Goal: Information Seeking & Learning: Learn about a topic

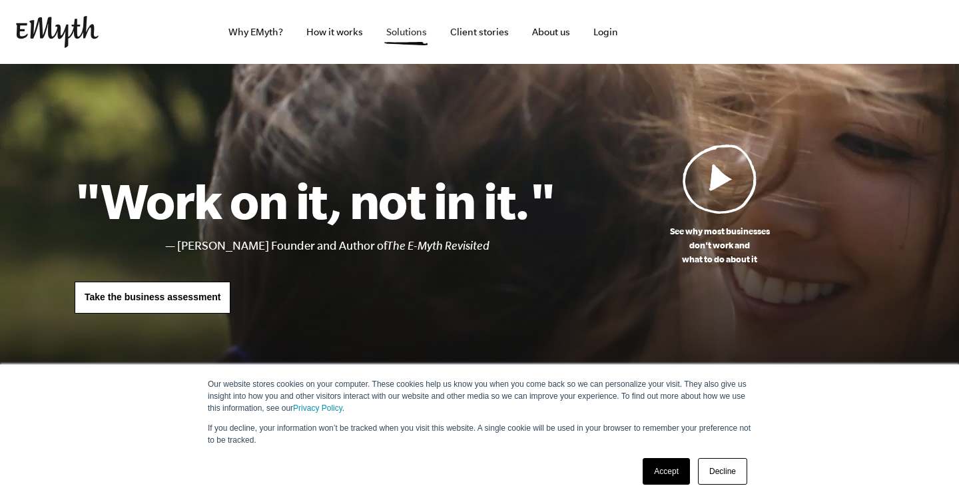
click at [412, 37] on link "Solutions" at bounding box center [406, 32] width 62 height 64
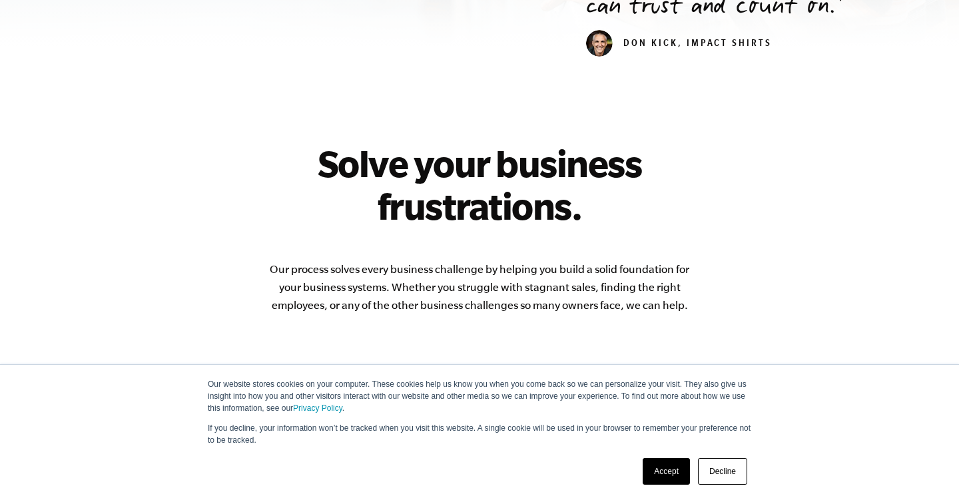
scroll to position [614, 0]
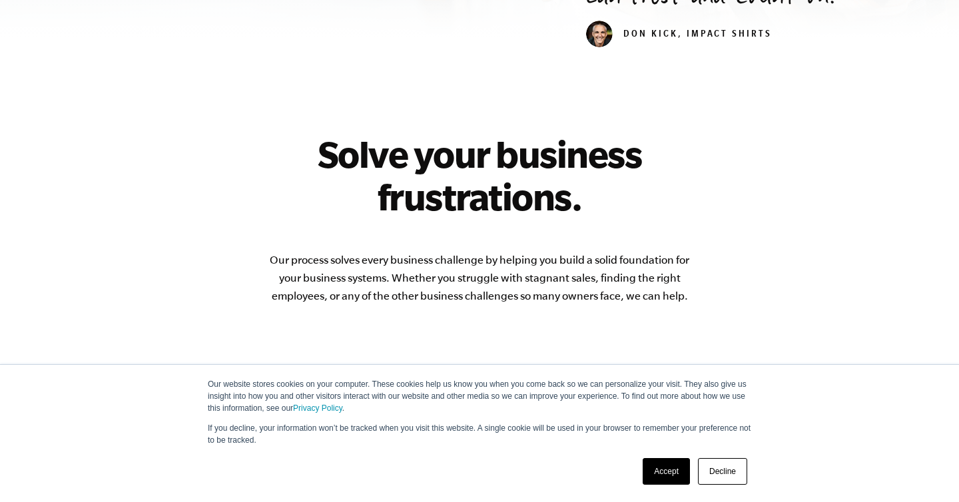
click at [714, 466] on link "Decline" at bounding box center [722, 471] width 49 height 27
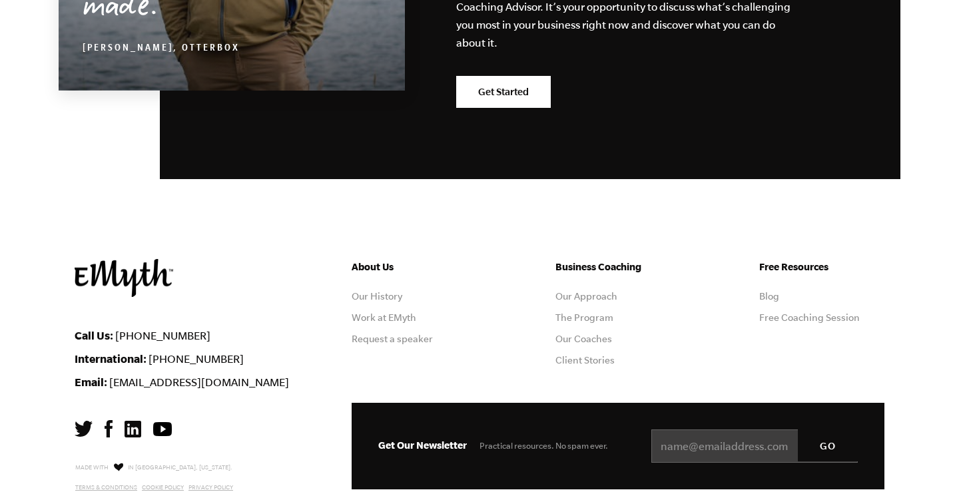
scroll to position [2414, 0]
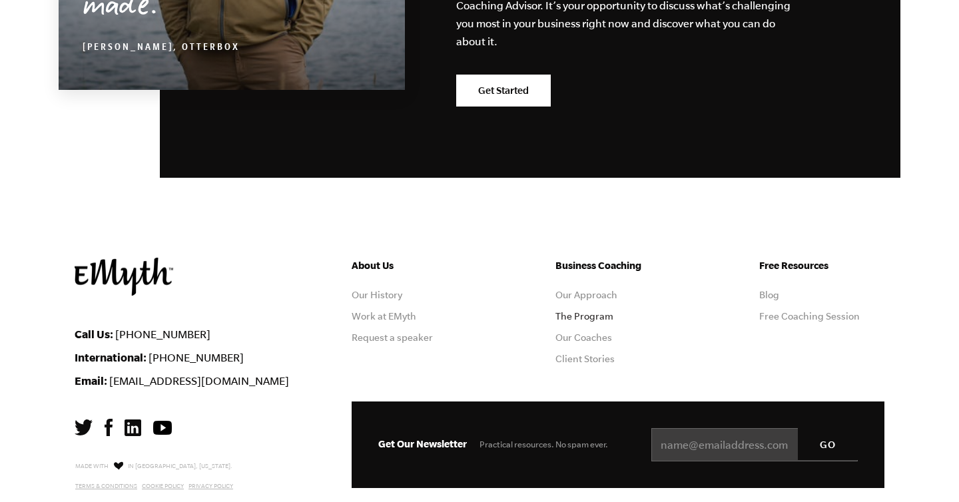
click at [580, 311] on link "The Program" at bounding box center [584, 316] width 58 height 11
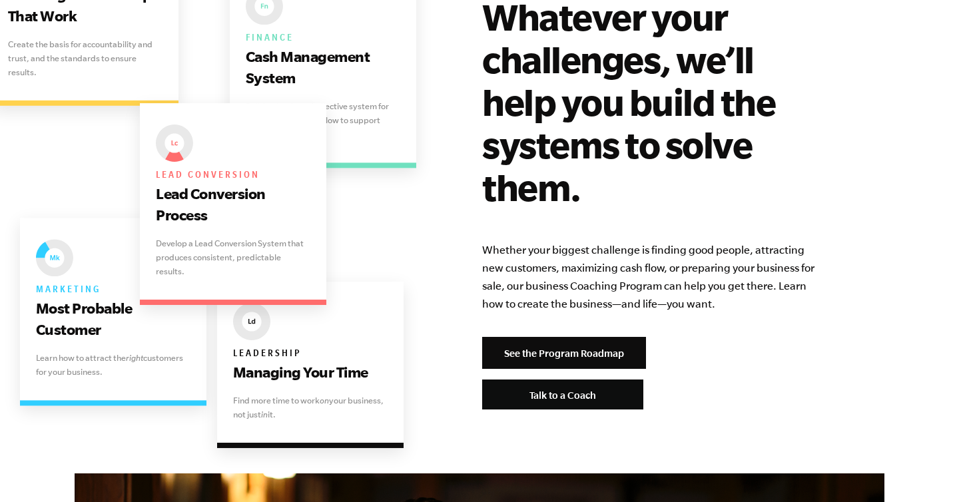
scroll to position [2717, 0]
